Goal: Navigation & Orientation: Go to known website

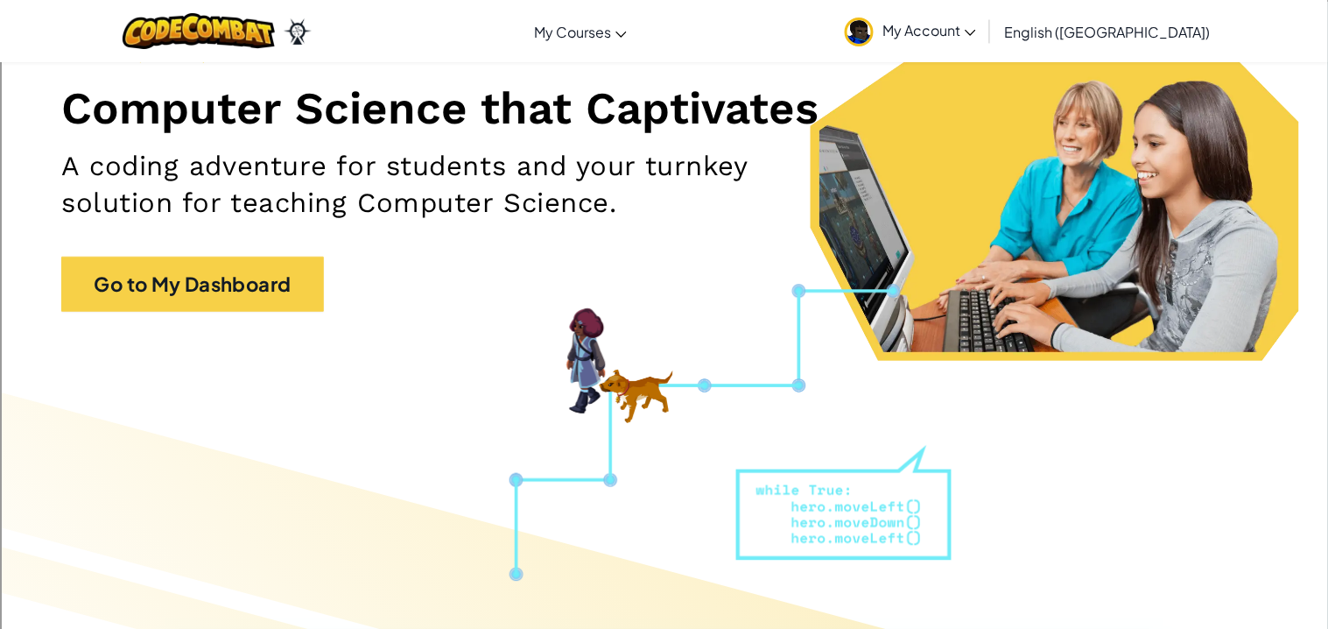
scroll to position [193, 0]
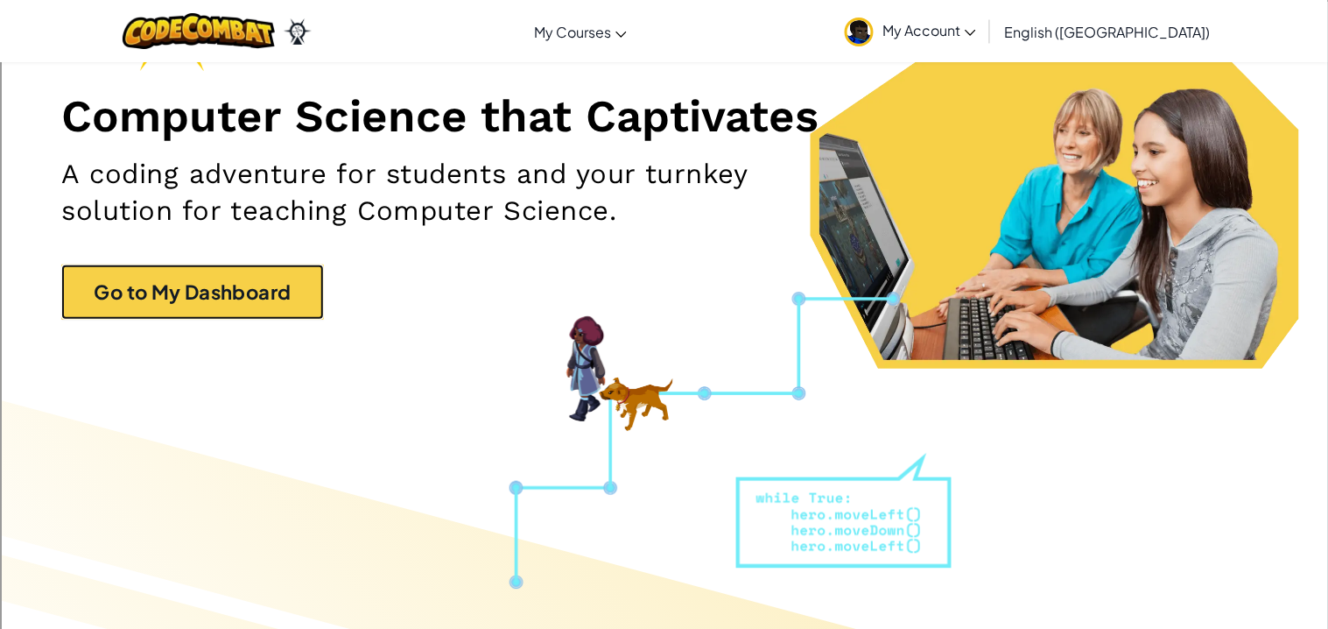
click at [166, 312] on link "Go to My Dashboard" at bounding box center [192, 291] width 263 height 55
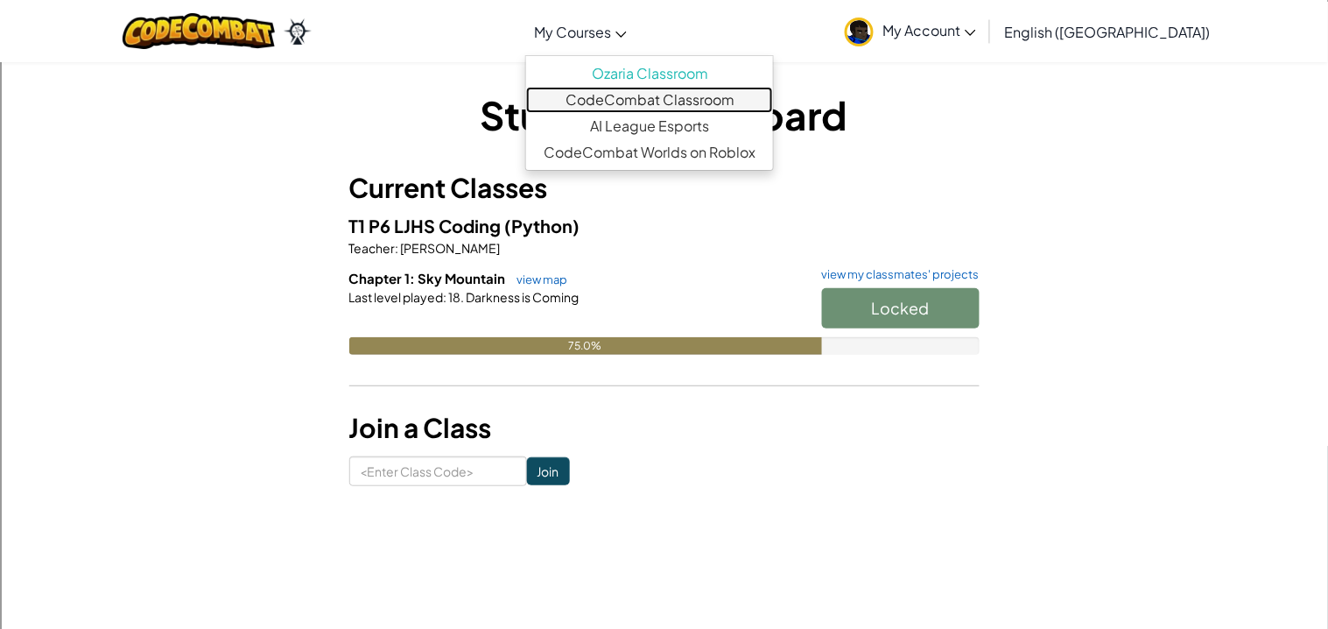
click at [688, 108] on link "CodeCombat Classroom" at bounding box center [649, 100] width 247 height 26
